Goal: Task Accomplishment & Management: Complete application form

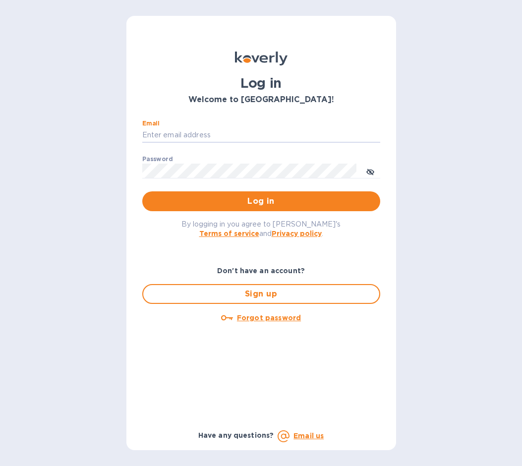
type input "[EMAIL_ADDRESS][DOMAIN_NAME]"
click at [261, 200] on button "Log in" at bounding box center [261, 201] width 238 height 20
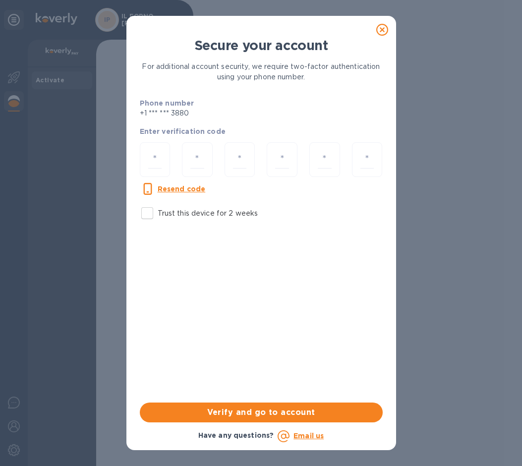
click at [149, 210] on input "Trust this device for 2 weeks" at bounding box center [147, 213] width 21 height 21
checkbox input "true"
click at [158, 166] on input "number" at bounding box center [155, 160] width 14 height 18
type input "7"
type input "1"
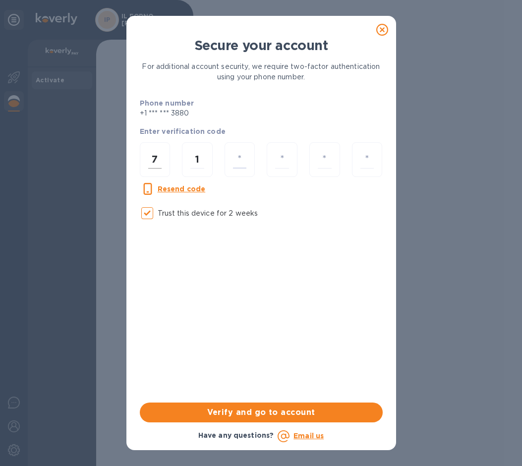
type input "9"
type input "8"
type input "2"
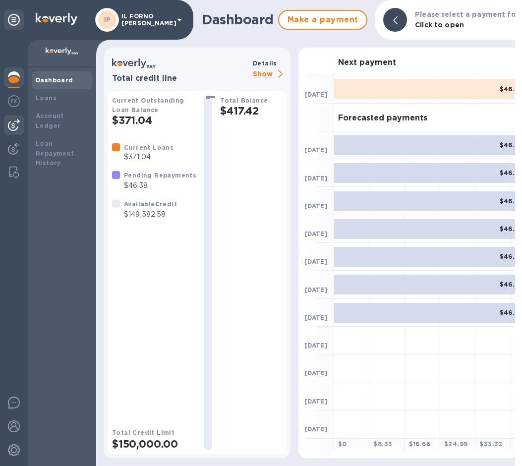
click at [21, 116] on div at bounding box center [14, 125] width 20 height 20
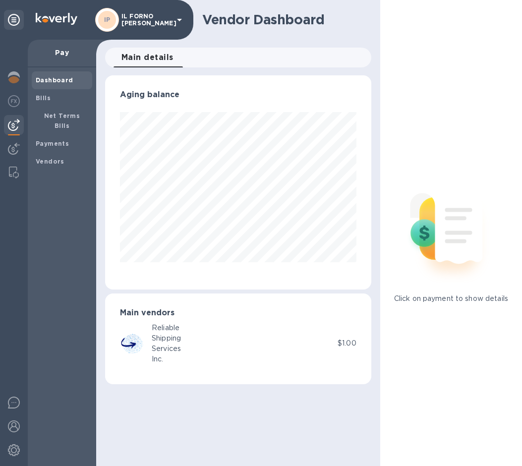
scroll to position [214, 266]
click at [33, 99] on div "Bills" at bounding box center [62, 98] width 60 height 18
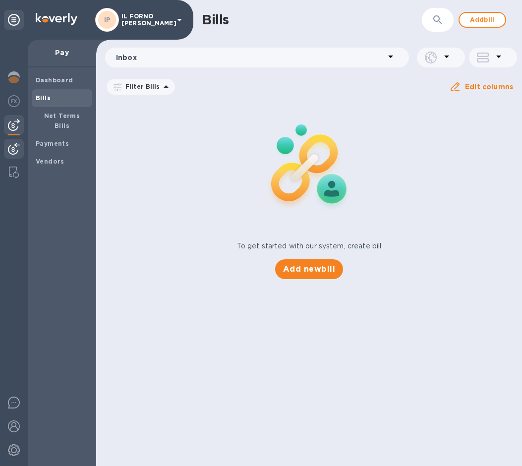
click at [15, 144] on img at bounding box center [14, 149] width 12 height 12
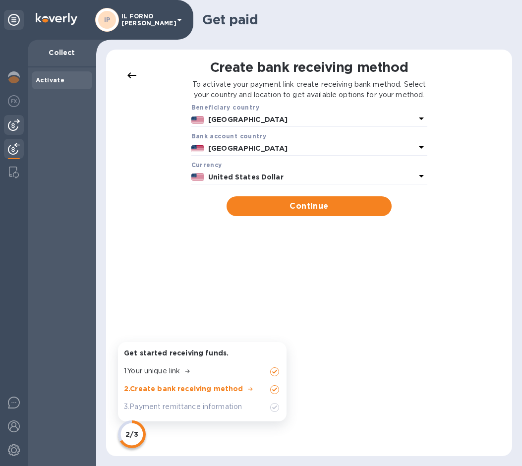
click at [18, 116] on div at bounding box center [14, 125] width 20 height 20
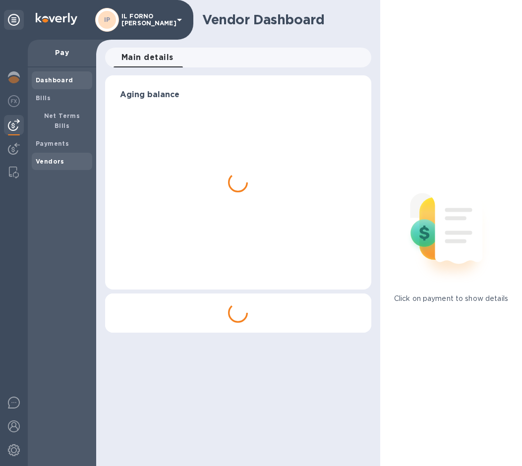
click at [64, 157] on span "Vendors" at bounding box center [62, 162] width 53 height 10
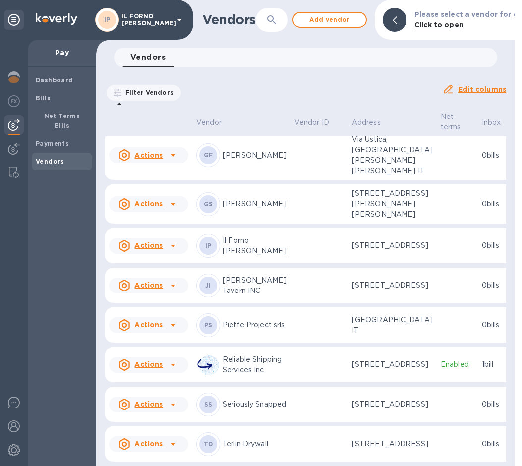
scroll to position [268, 0]
click at [16, 105] on img at bounding box center [14, 101] width 12 height 12
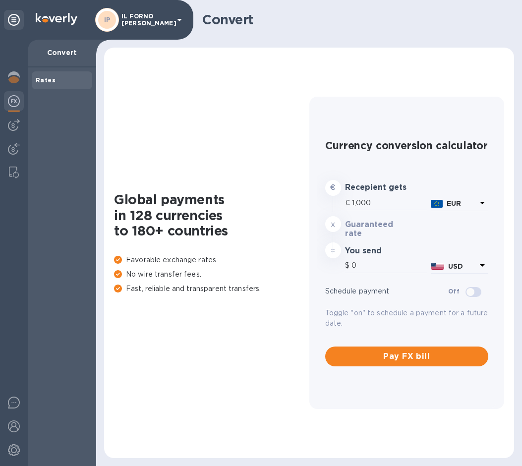
type input "1,180.52"
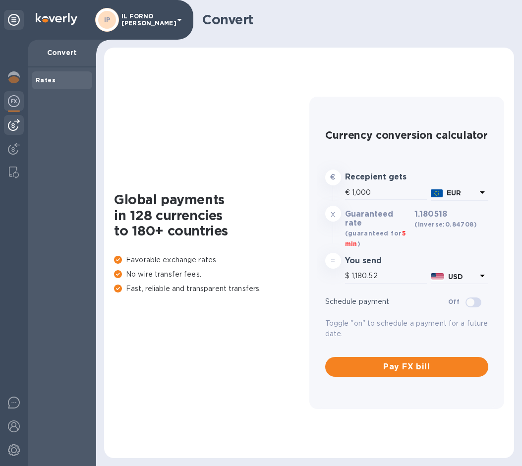
click at [17, 128] on img at bounding box center [14, 125] width 12 height 12
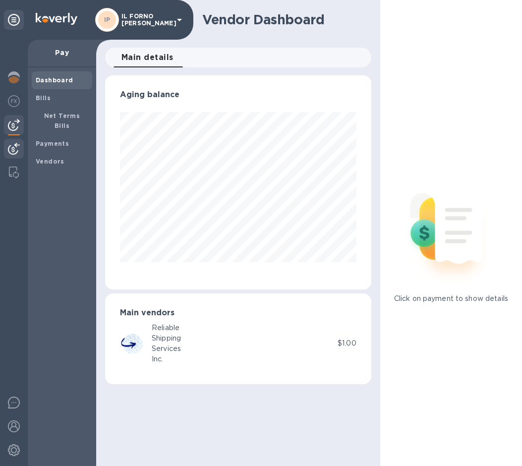
scroll to position [214, 266]
click at [36, 99] on b "Bills" at bounding box center [43, 97] width 15 height 7
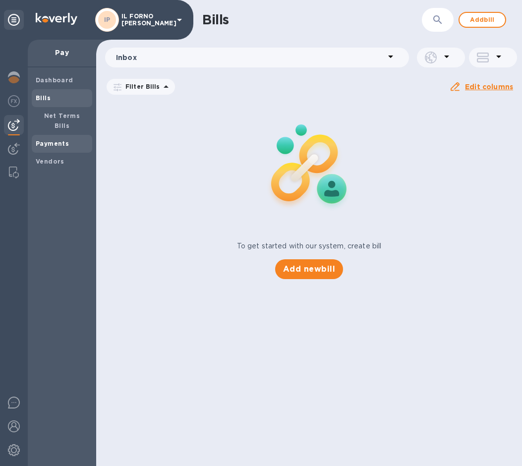
click at [47, 137] on div "Payments" at bounding box center [62, 144] width 60 height 18
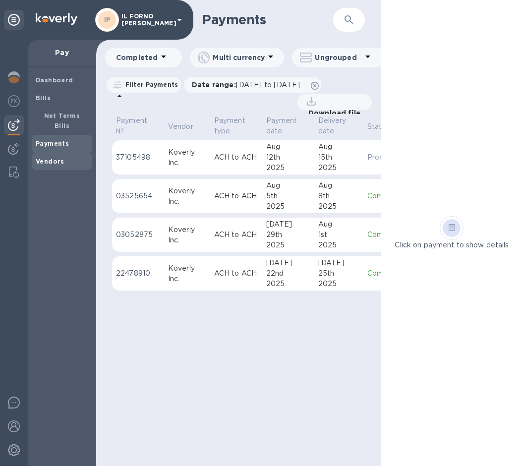
click at [50, 157] on div "Vendors" at bounding box center [62, 162] width 60 height 18
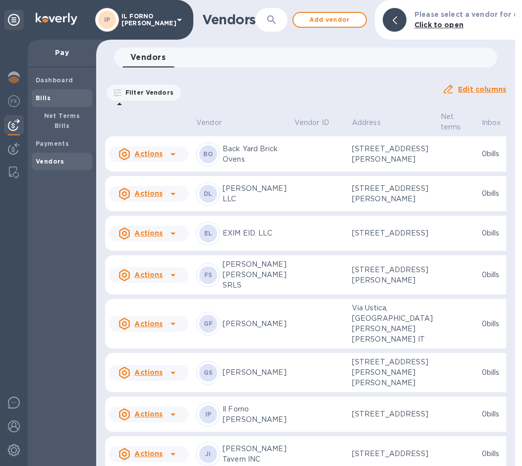
click at [58, 93] on span "Bills" at bounding box center [62, 98] width 53 height 10
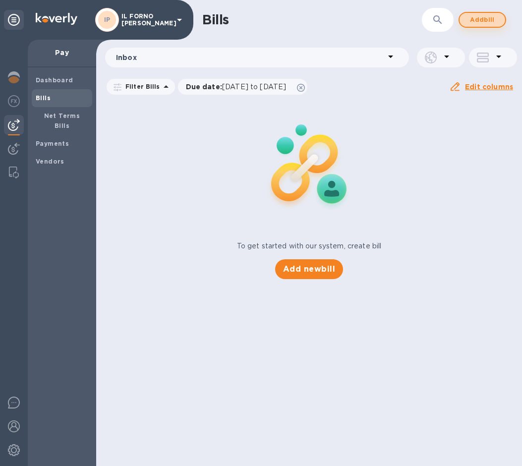
click at [494, 17] on span "Add bill" at bounding box center [482, 20] width 30 height 12
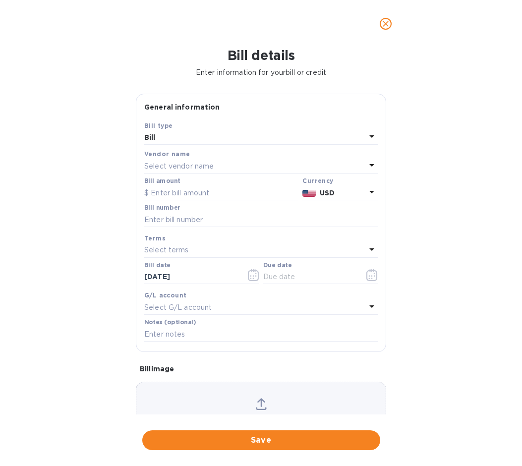
click at [208, 164] on p "Select vendor name" at bounding box center [178, 166] width 69 height 10
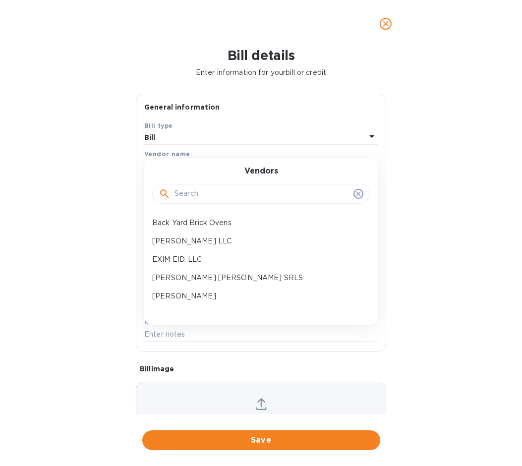
click at [204, 194] on input "text" at bounding box center [261, 193] width 175 height 15
click at [187, 276] on p "[PERSON_NAME] [PERSON_NAME] SRLS" at bounding box center [257, 278] width 210 height 10
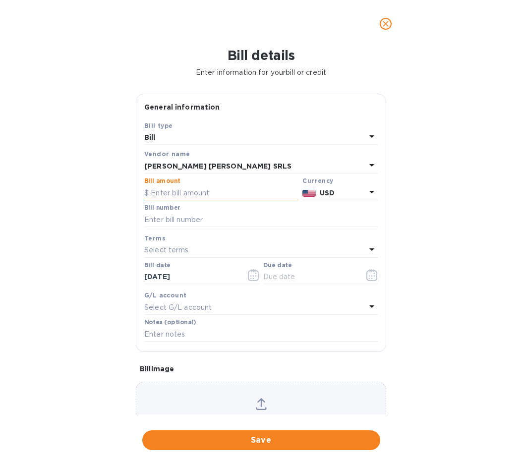
click at [197, 190] on input "text" at bounding box center [221, 192] width 154 height 15
type input "1,700"
click at [258, 212] on input "text" at bounding box center [260, 219] width 233 height 15
type input "8"
click at [230, 249] on div "Select terms" at bounding box center [254, 250] width 221 height 14
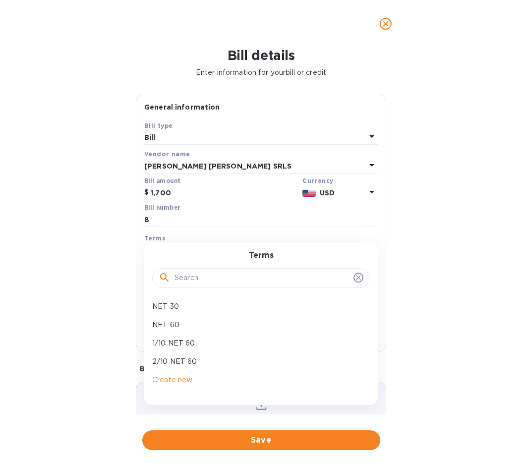
click at [246, 231] on div "Terms Select terms Terms NET 30 NET 60 1/10 NET 60 2/10 NET 60 Create new" at bounding box center [260, 245] width 237 height 29
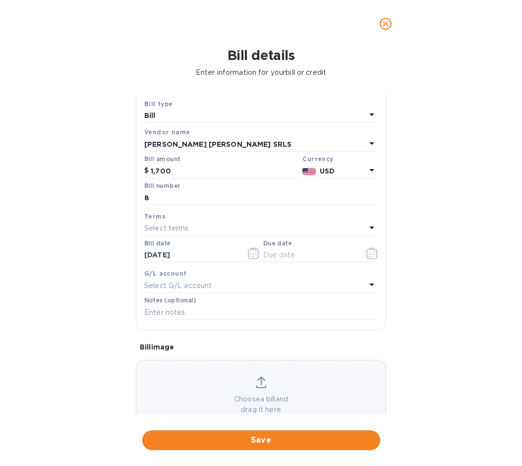
scroll to position [23, 0]
click at [366, 249] on icon "button" at bounding box center [371, 252] width 11 height 12
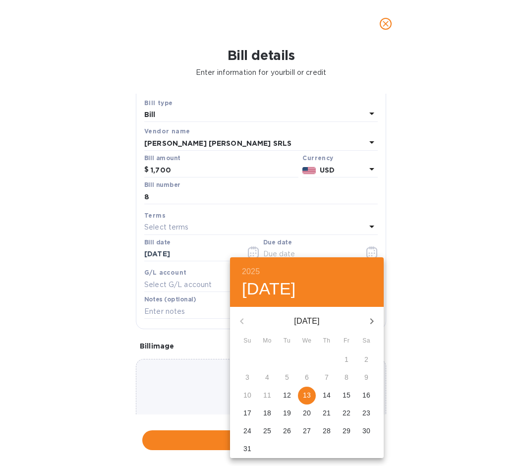
click at [326, 392] on p "14" at bounding box center [327, 395] width 8 height 10
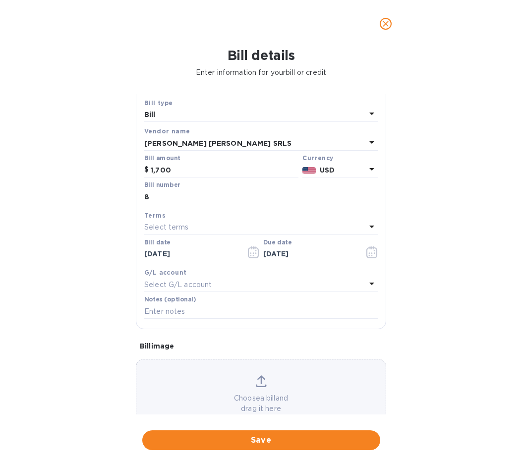
type input "[DATE]"
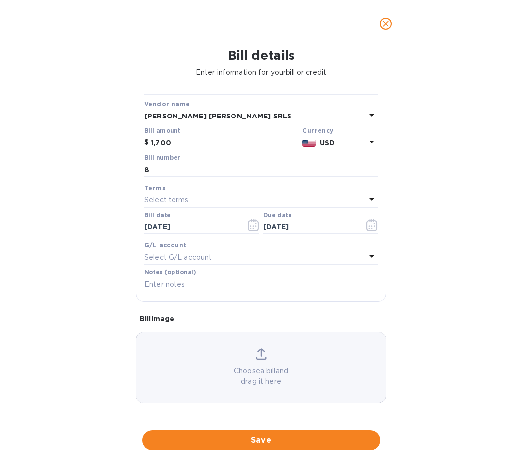
scroll to position [0, 0]
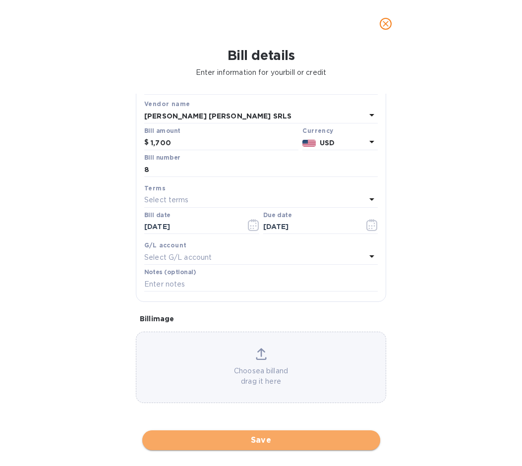
click at [265, 436] on span "Save" at bounding box center [261, 440] width 222 height 12
